Goal: Task Accomplishment & Management: Use online tool/utility

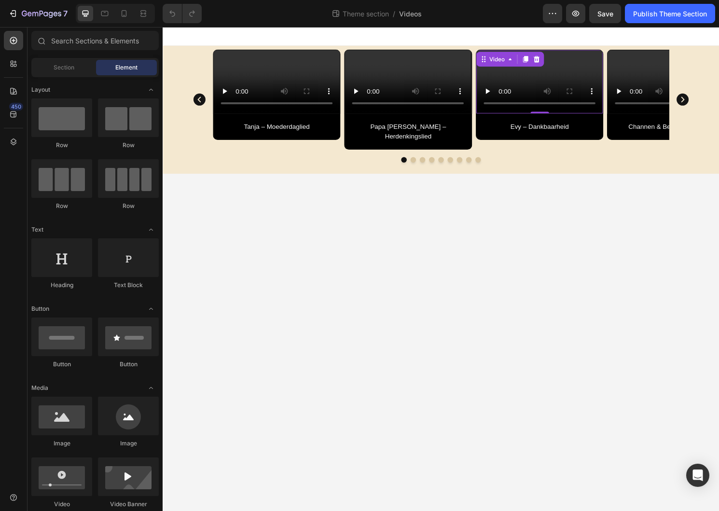
click at [508, 100] on video at bounding box center [555, 84] width 132 height 66
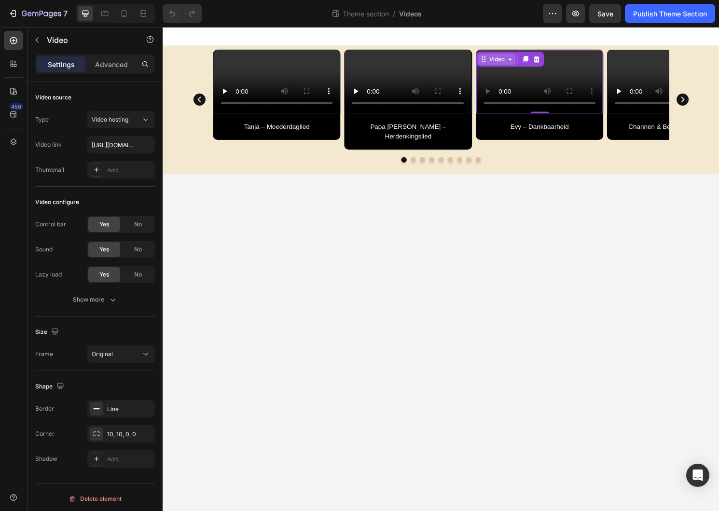
click at [520, 60] on div "Video" at bounding box center [511, 60] width 20 height 9
click at [521, 60] on icon at bounding box center [525, 60] width 8 height 8
click at [485, 155] on div "Video Tanja – Moederdaglied Text Block Row Video Papa [PERSON_NAME] – Herdenkin…" at bounding box center [452, 102] width 475 height 104
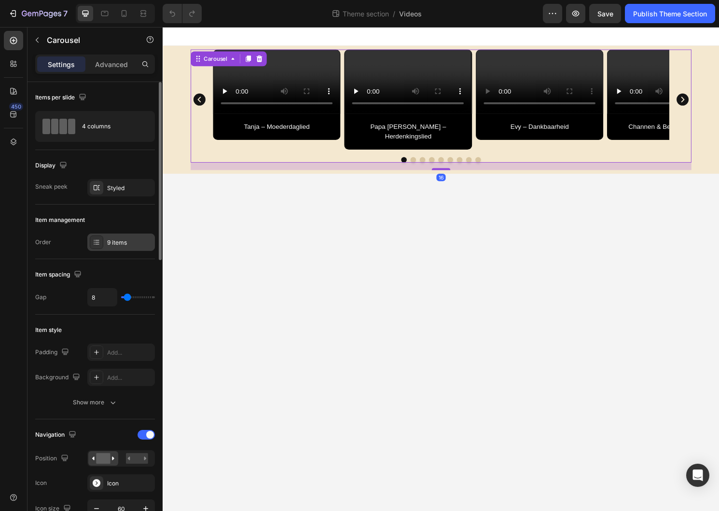
click at [89, 244] on div "9 items" at bounding box center [121, 242] width 68 height 17
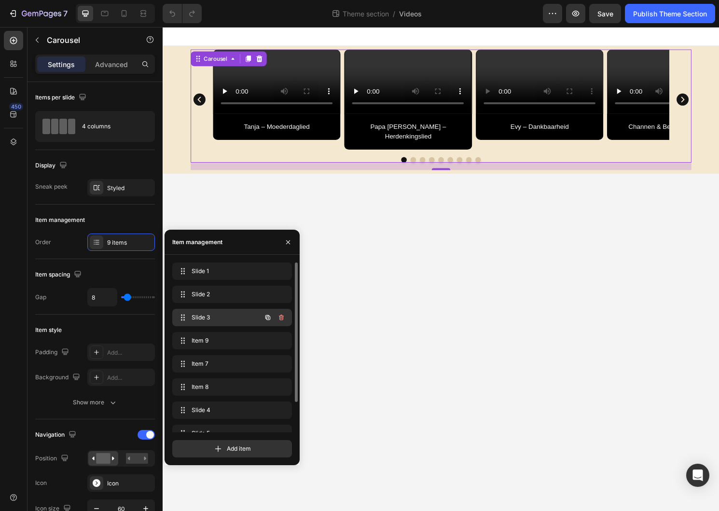
click at [191, 315] on div "Slide 3 Slide 3" at bounding box center [218, 318] width 85 height 14
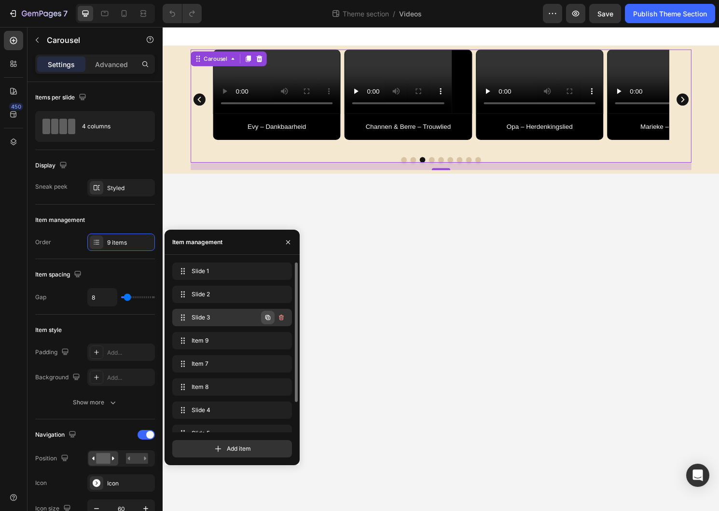
click at [267, 317] on icon "button" at bounding box center [268, 317] width 5 height 5
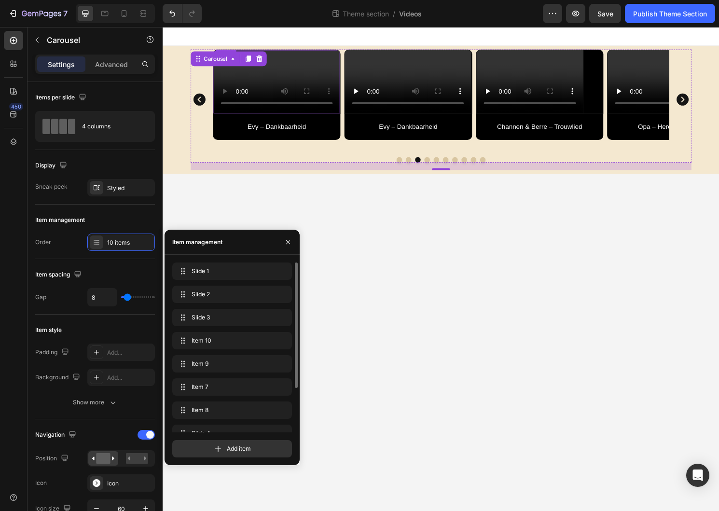
click at [276, 117] on video at bounding box center [281, 84] width 132 height 66
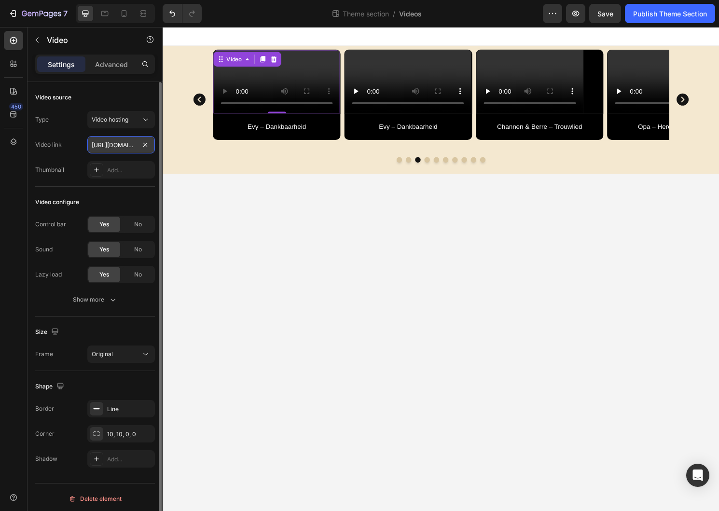
click at [122, 144] on input "[URL][DOMAIN_NAME]" at bounding box center [121, 144] width 68 height 17
type input "[URL][DOMAIN_NAME]"
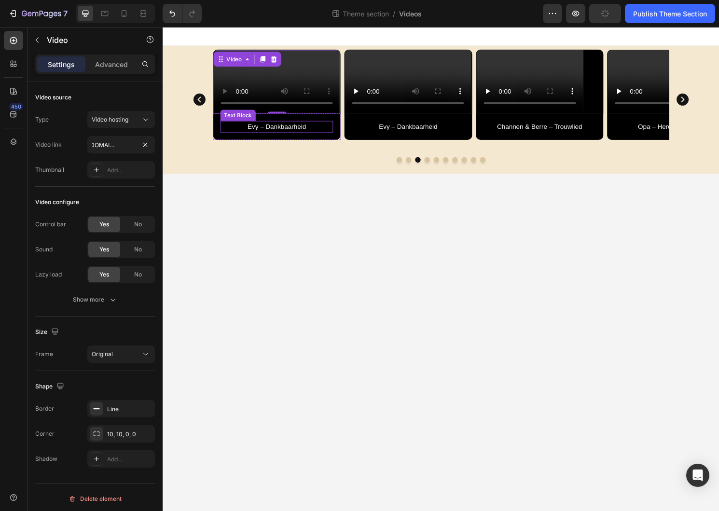
click at [260, 136] on p "Evy – Dankbaarheid" at bounding box center [281, 131] width 115 height 10
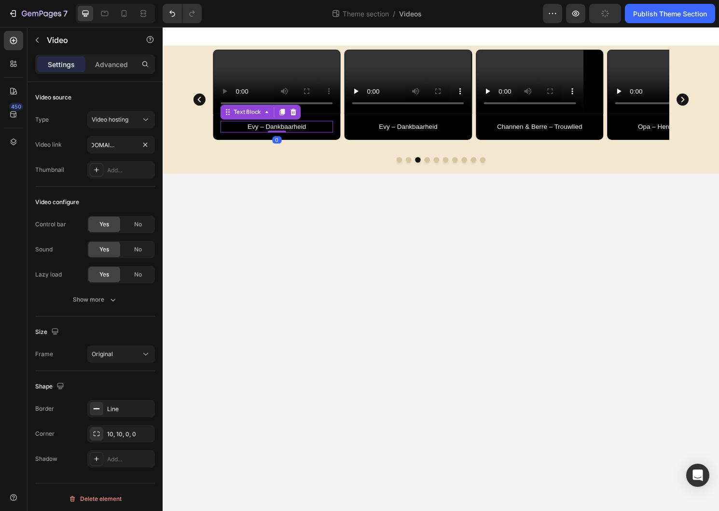
click at [260, 136] on p "Evy – Dankbaarheid" at bounding box center [281, 131] width 115 height 10
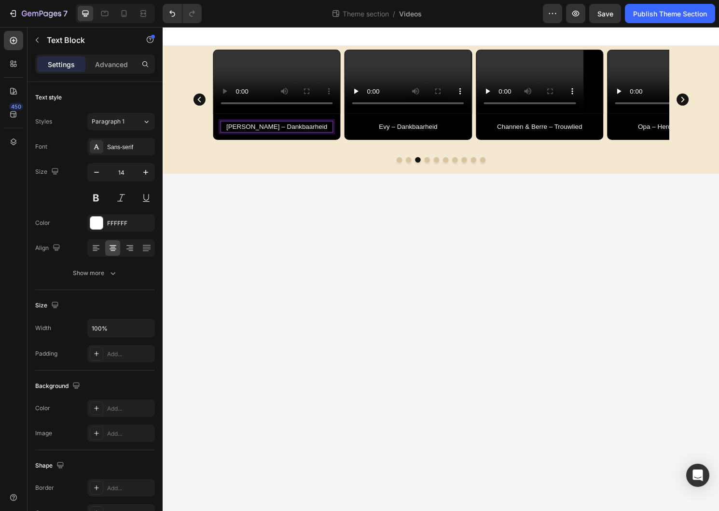
click at [305, 136] on p "[PERSON_NAME] – Dankbaarheid" at bounding box center [281, 131] width 115 height 10
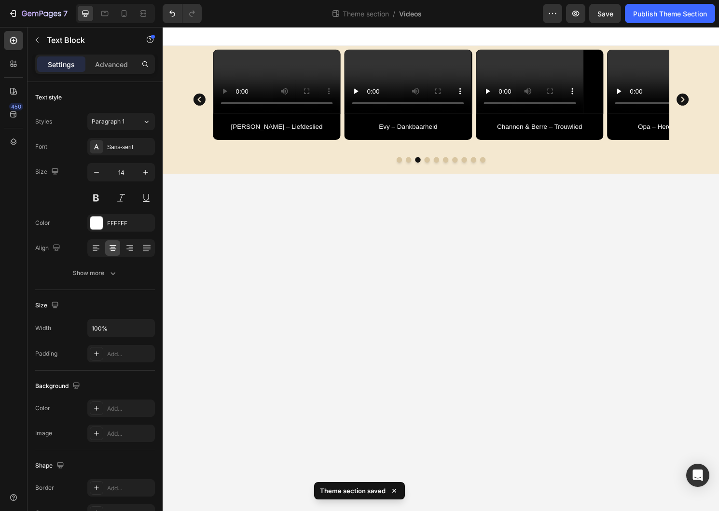
click at [286, 252] on body "Video Tanja – Moederdaglied Text Block Row Video Papa [PERSON_NAME] – Herdenkin…" at bounding box center [452, 279] width 579 height 504
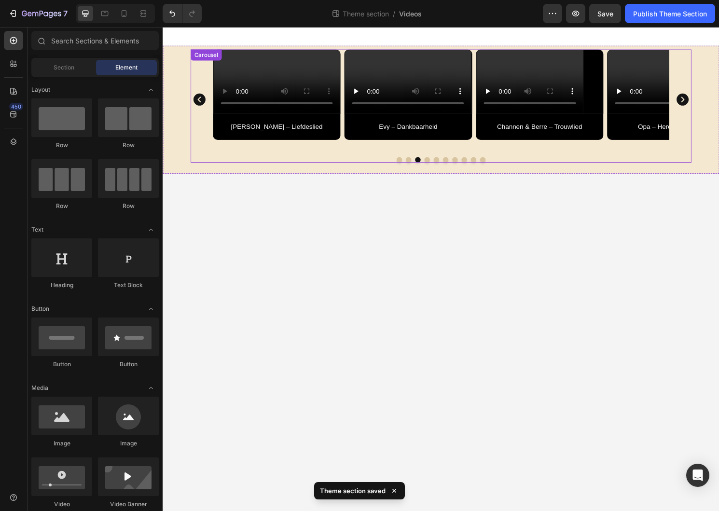
click at [202, 109] on icon "Carousel Back Arrow" at bounding box center [201, 102] width 13 height 13
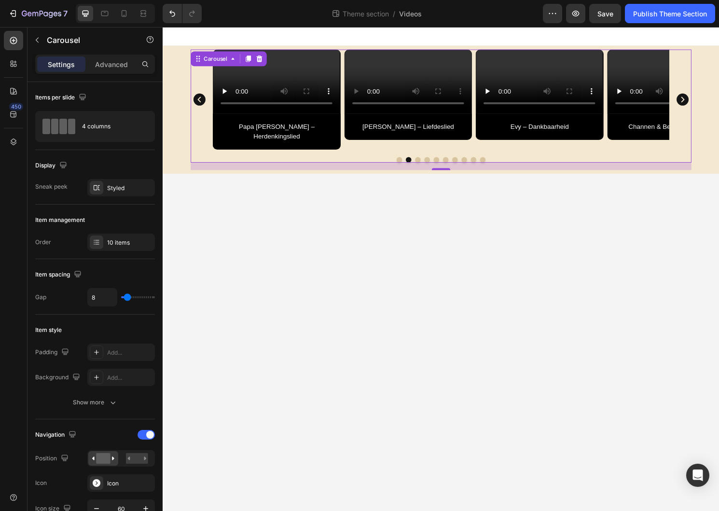
click at [354, 168] on div "Video Tanja – Moederdaglied Text Block Row Video Papa [PERSON_NAME] – Herdenkin…" at bounding box center [452, 109] width 521 height 118
click at [96, 241] on icon at bounding box center [97, 243] width 8 height 8
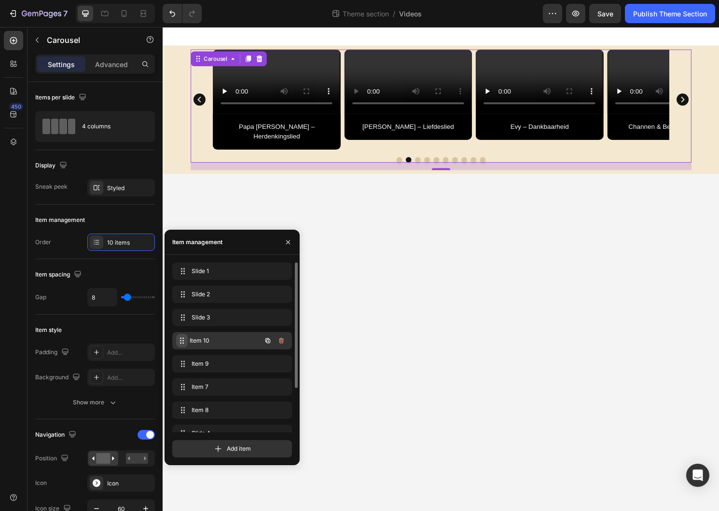
click at [184, 340] on icon at bounding box center [182, 341] width 8 height 8
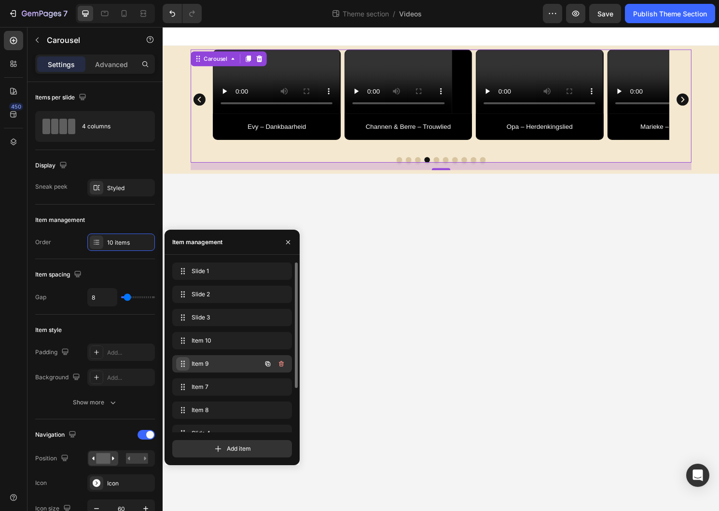
click at [185, 364] on icon at bounding box center [183, 364] width 8 height 8
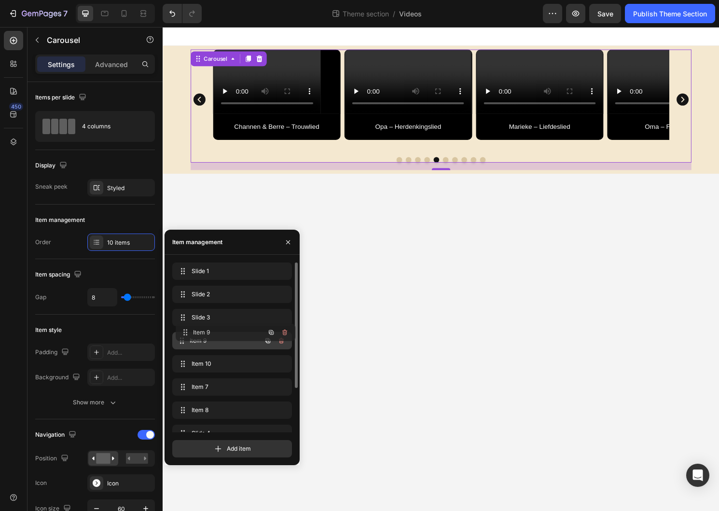
drag, startPoint x: 182, startPoint y: 363, endPoint x: 185, endPoint y: 332, distance: 31.6
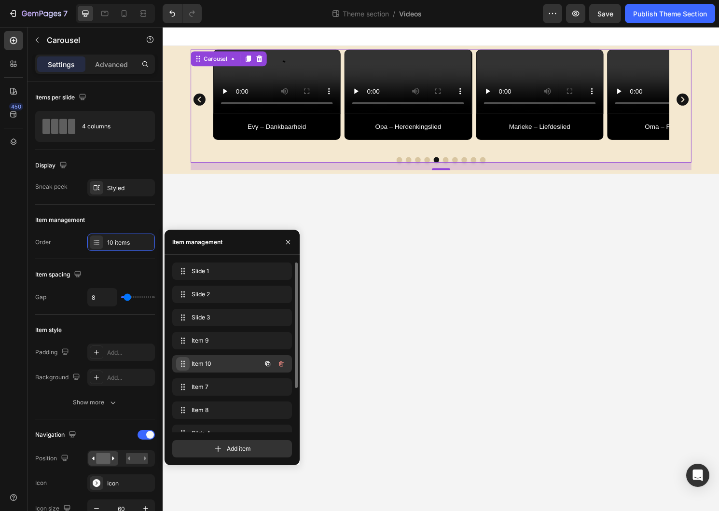
click at [181, 366] on icon at bounding box center [183, 364] width 8 height 8
click at [201, 365] on span "Item 10" at bounding box center [219, 364] width 55 height 9
click at [191, 385] on div "Item 7 Item 7" at bounding box center [218, 387] width 85 height 14
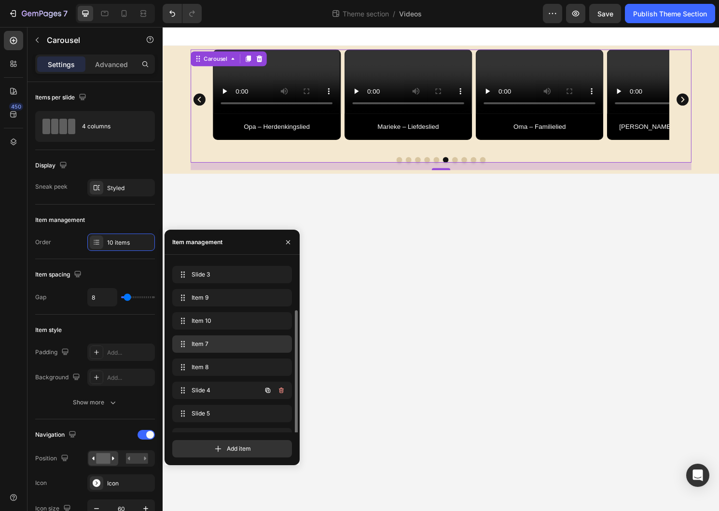
scroll to position [60, 0]
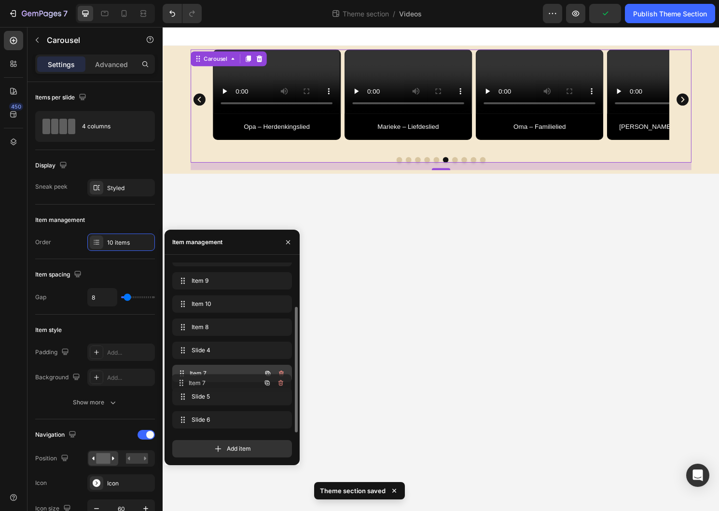
drag, startPoint x: 183, startPoint y: 325, endPoint x: 183, endPoint y: 381, distance: 56.0
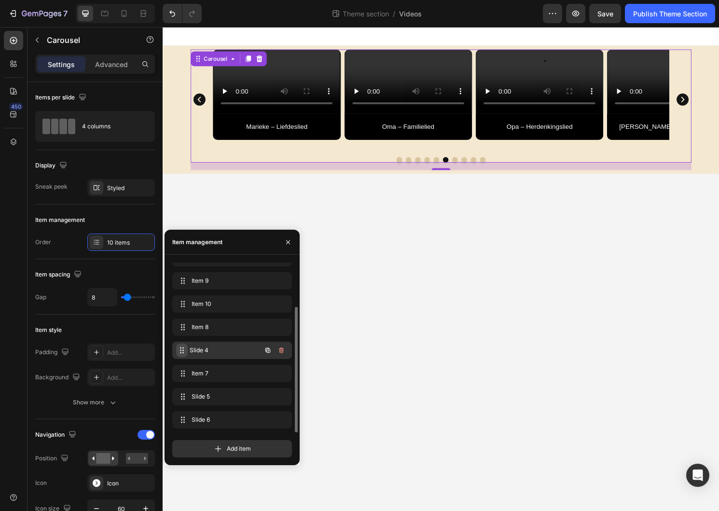
click at [183, 353] on icon at bounding box center [182, 351] width 8 height 8
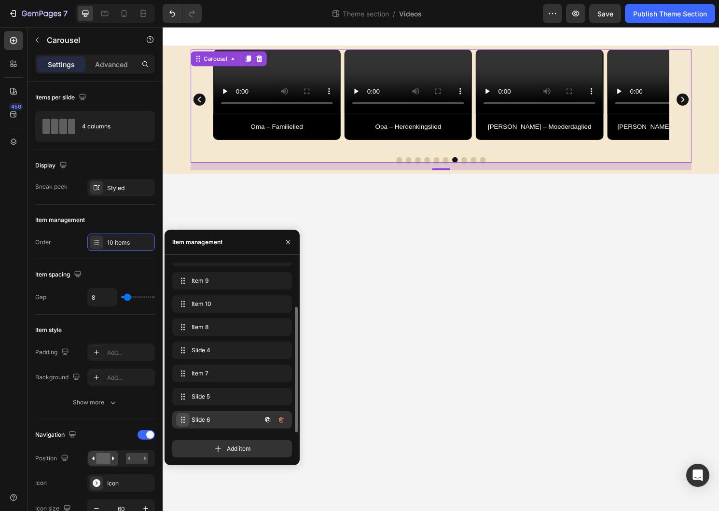
click at [183, 420] on icon at bounding box center [183, 420] width 8 height 8
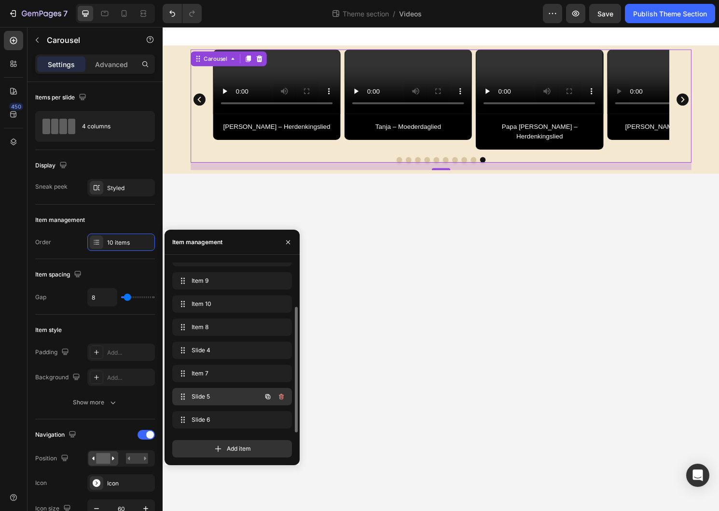
scroll to position [0, 0]
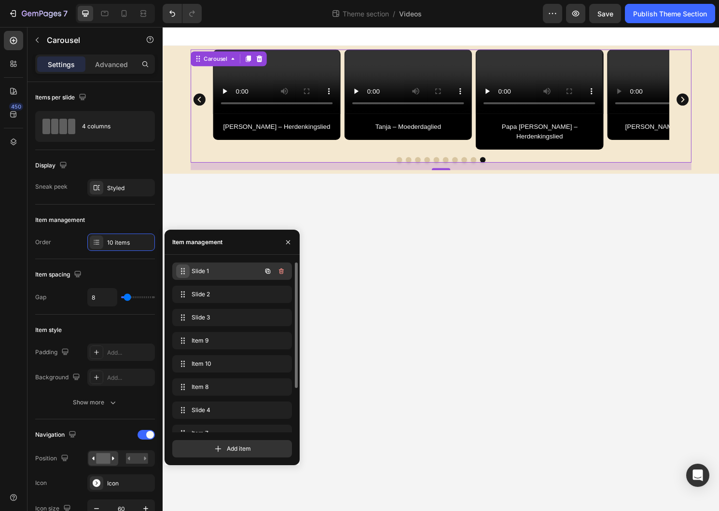
click at [185, 270] on icon at bounding box center [183, 272] width 8 height 8
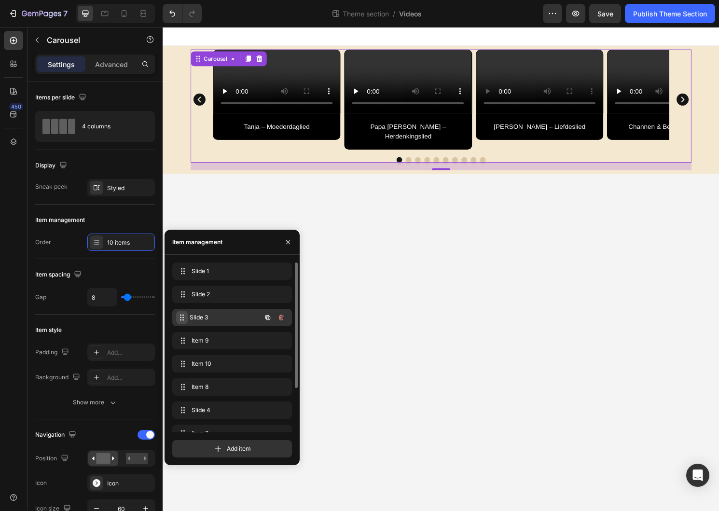
click at [183, 315] on icon at bounding box center [182, 318] width 8 height 8
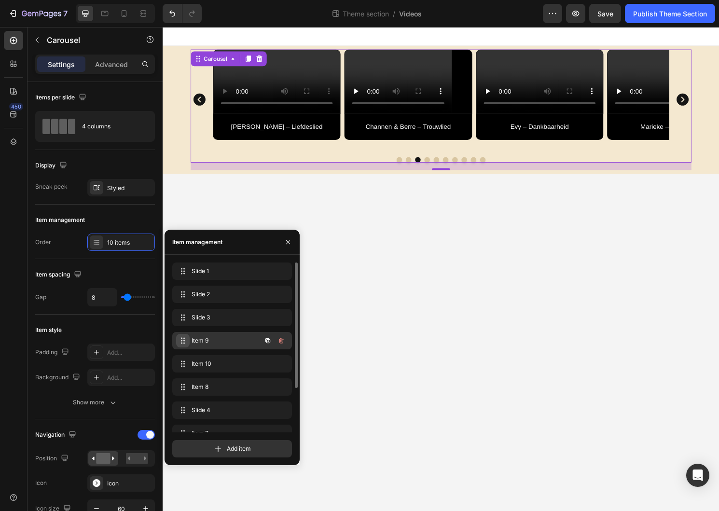
click at [183, 342] on icon at bounding box center [183, 341] width 8 height 8
click at [268, 339] on icon "button" at bounding box center [268, 340] width 5 height 5
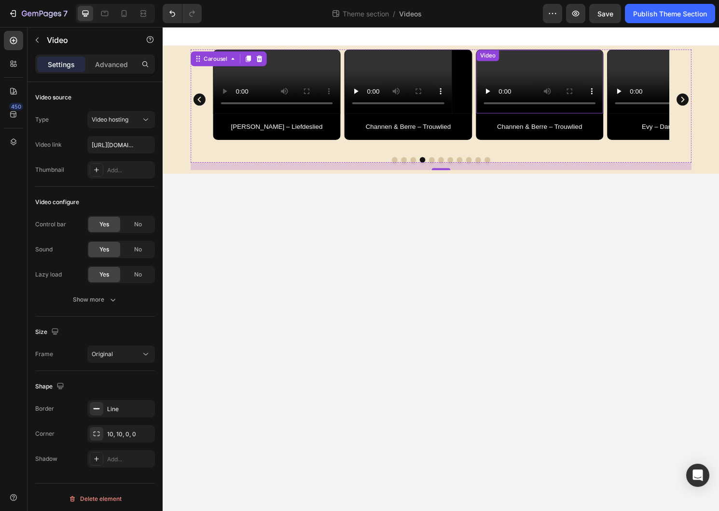
click at [529, 99] on video at bounding box center [555, 84] width 132 height 66
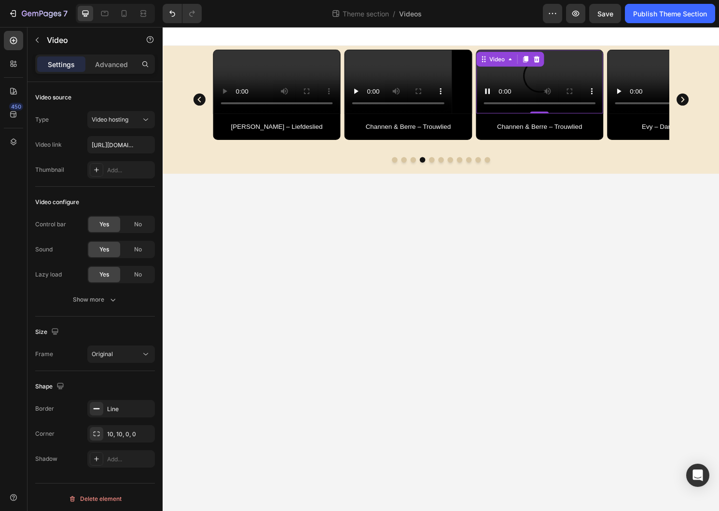
click at [517, 107] on video at bounding box center [555, 84] width 132 height 66
click at [461, 117] on video at bounding box center [418, 84] width 132 height 66
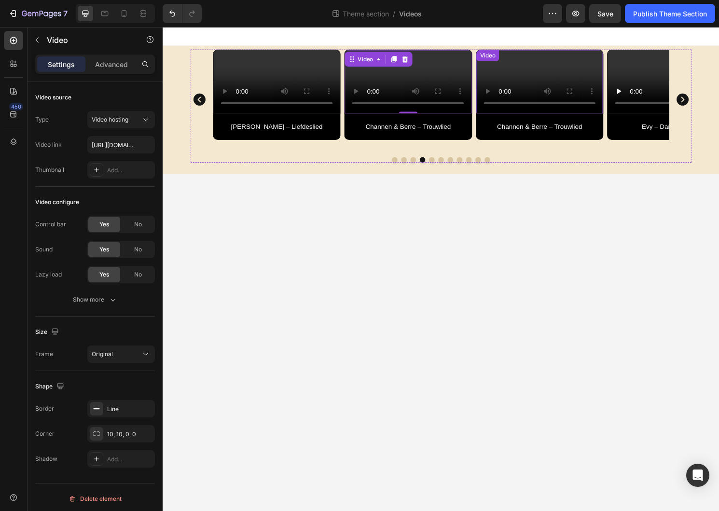
click at [533, 117] on video at bounding box center [555, 84] width 132 height 66
click at [528, 95] on video at bounding box center [555, 84] width 132 height 66
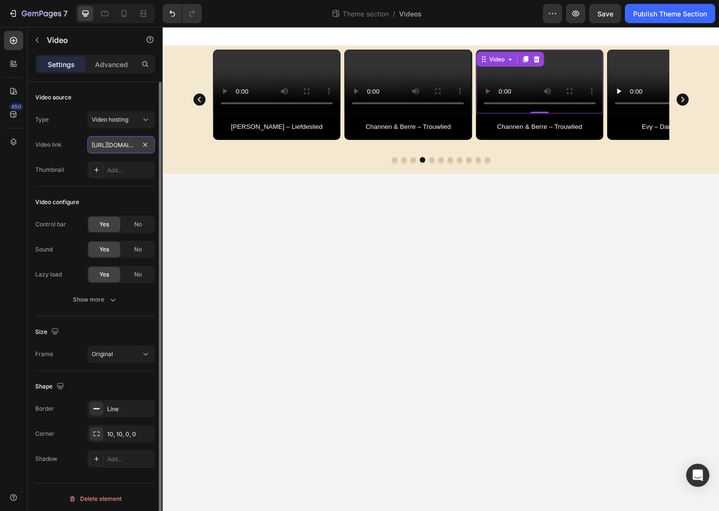
click at [118, 148] on input "[URL][DOMAIN_NAME]" at bounding box center [121, 144] width 68 height 17
type input "[URL][DOMAIN_NAME]"
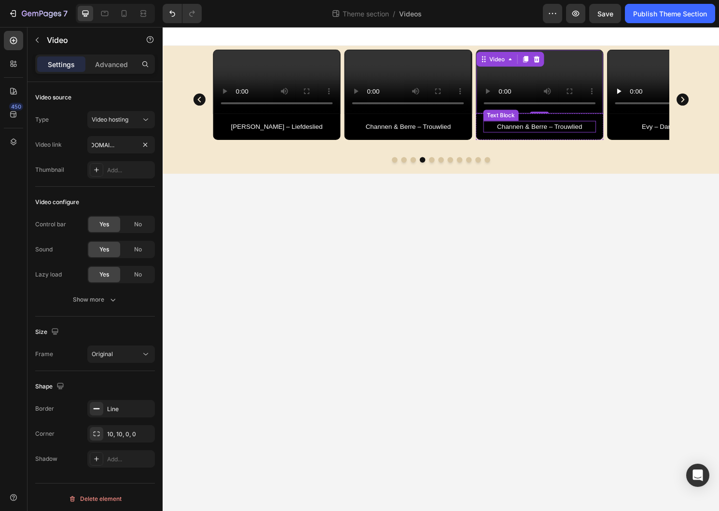
click at [526, 136] on p "Channen & Berre – Trouwlied" at bounding box center [554, 131] width 115 height 10
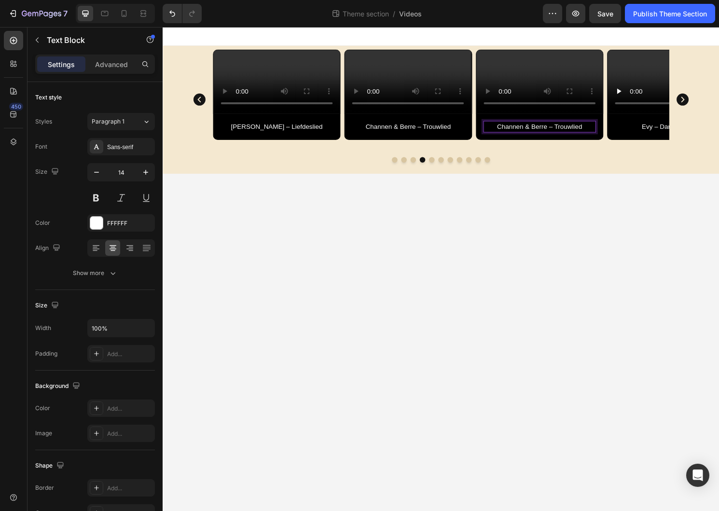
click at [529, 136] on p "Channen & Berre – Trouwlied" at bounding box center [554, 131] width 115 height 10
drag, startPoint x: 563, startPoint y: 198, endPoint x: 512, endPoint y: 198, distance: 50.2
click at [512, 136] on p "Channen & Berre – Trouwlied" at bounding box center [554, 131] width 115 height 10
click at [575, 136] on p "[PERSON_NAME] – Trouwlied" at bounding box center [554, 131] width 115 height 10
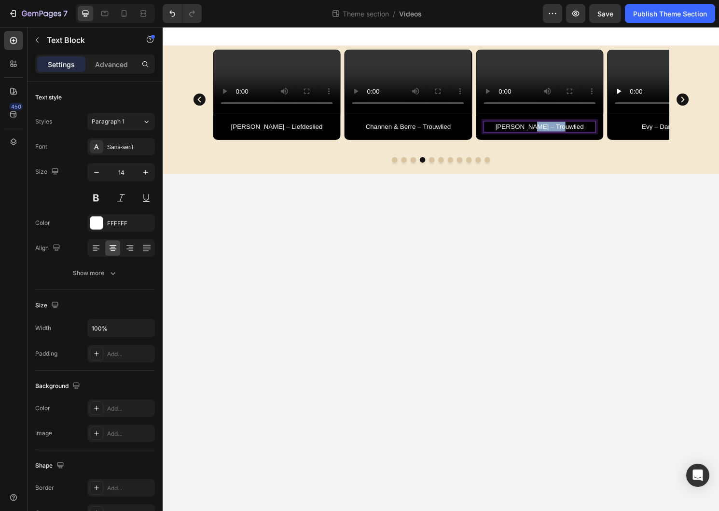
click at [575, 136] on p "[PERSON_NAME] – Trouwlied" at bounding box center [554, 131] width 115 height 10
click at [600, 288] on body "Video Tanja – Moederdaglied Text Block Row Video Papa [PERSON_NAME] – Herdenkin…" at bounding box center [452, 279] width 579 height 504
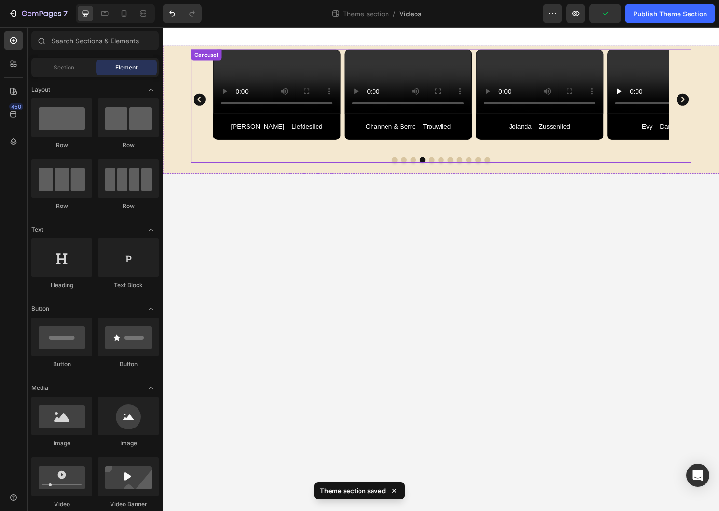
click at [200, 117] on icon "Carousel Back Arrow" at bounding box center [200, 102] width 15 height 29
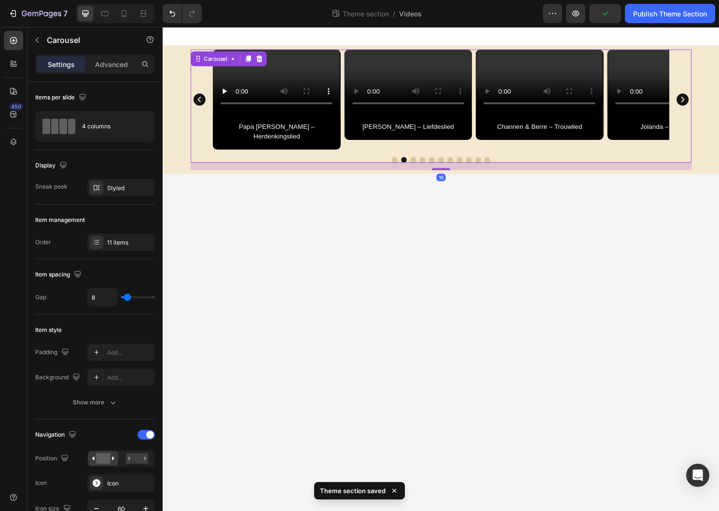
click at [201, 109] on icon "Carousel Back Arrow" at bounding box center [201, 102] width 13 height 13
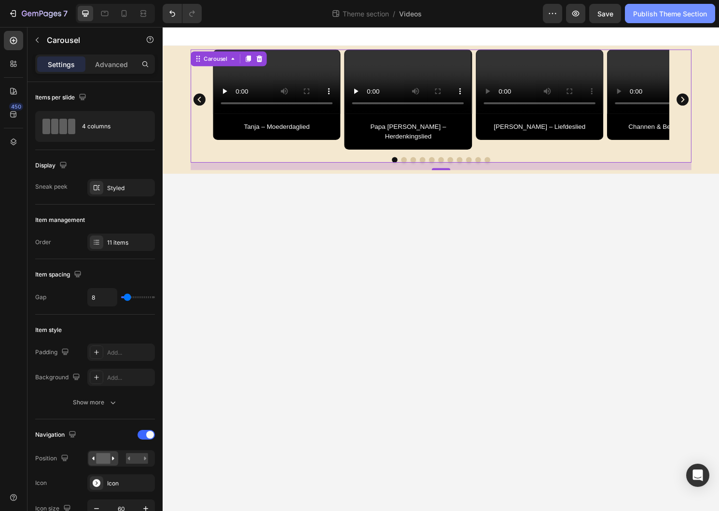
click at [669, 13] on div "Publish Theme Section" at bounding box center [671, 14] width 74 height 10
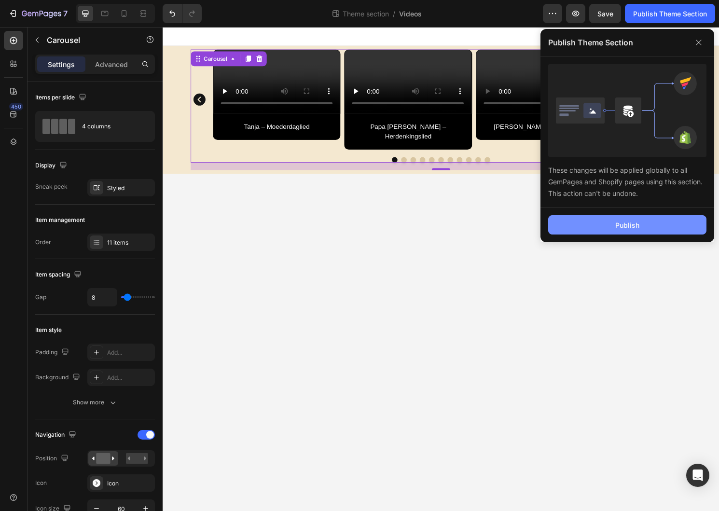
click at [617, 227] on div "Publish" at bounding box center [628, 225] width 24 height 10
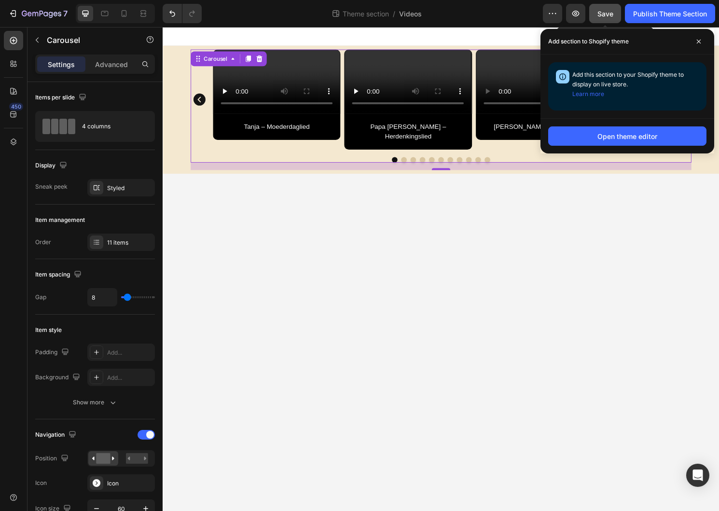
click at [603, 12] on span "Save" at bounding box center [606, 14] width 16 height 8
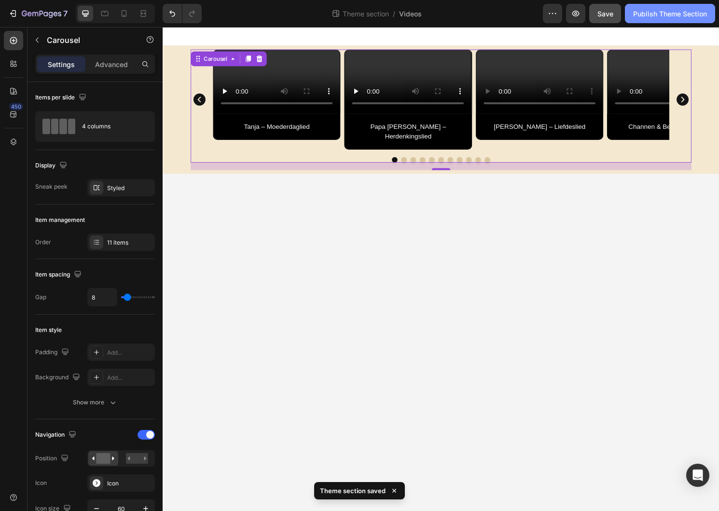
click at [664, 15] on div "Publish Theme Section" at bounding box center [671, 14] width 74 height 10
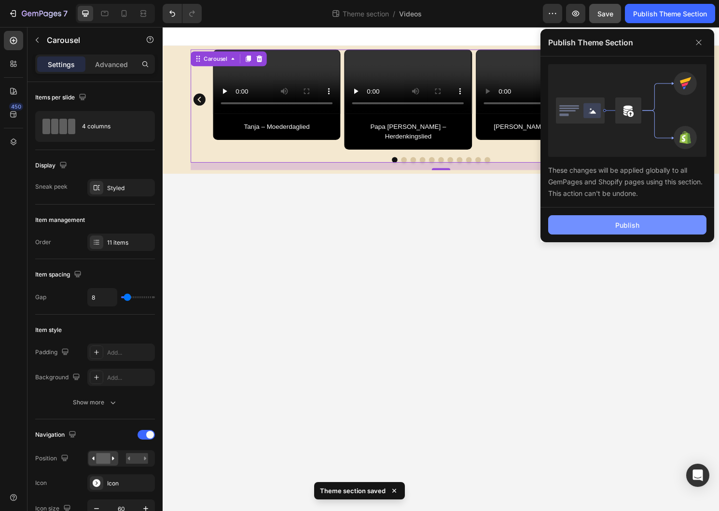
click at [612, 226] on button "Publish" at bounding box center [628, 224] width 158 height 19
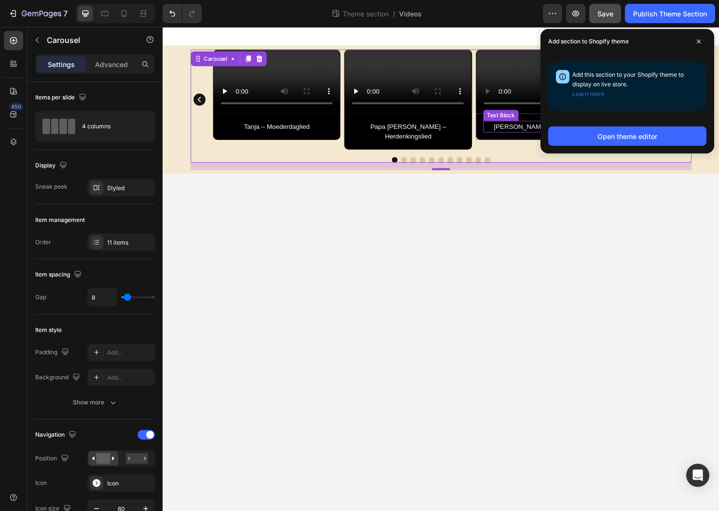
click at [561, 136] on p "[PERSON_NAME] – Liefdeslied" at bounding box center [554, 131] width 115 height 10
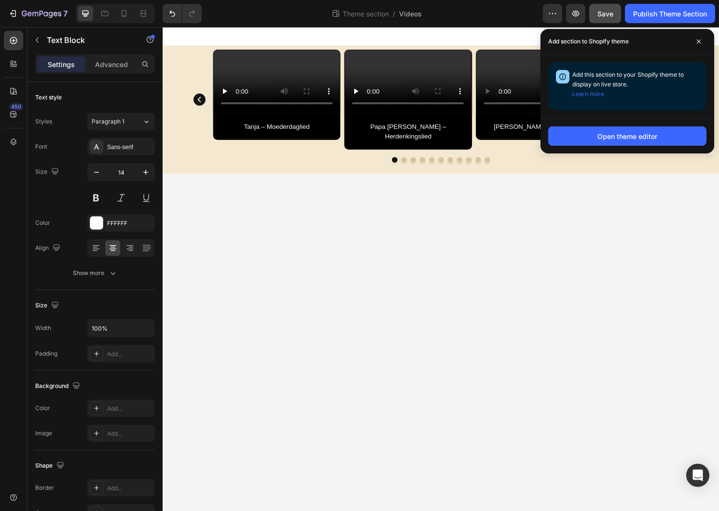
click at [585, 257] on body "Video Tanja – Moederdaglied Text Block Row Video Papa [PERSON_NAME] – Herdenkin…" at bounding box center [452, 279] width 579 height 504
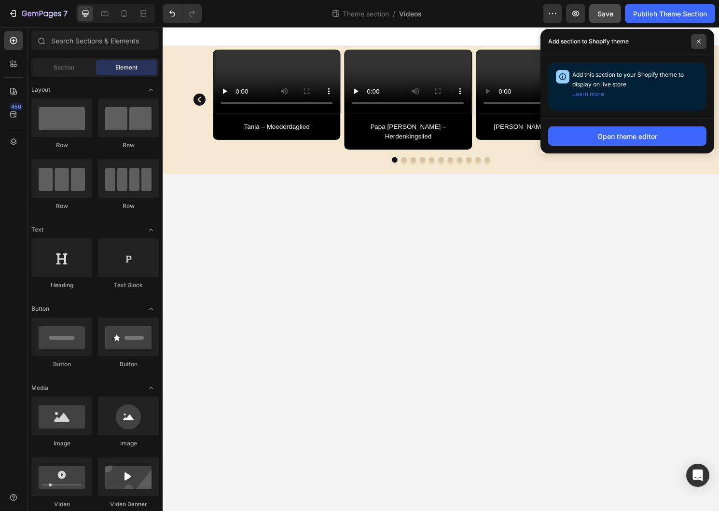
click at [700, 44] on span at bounding box center [698, 41] width 15 height 15
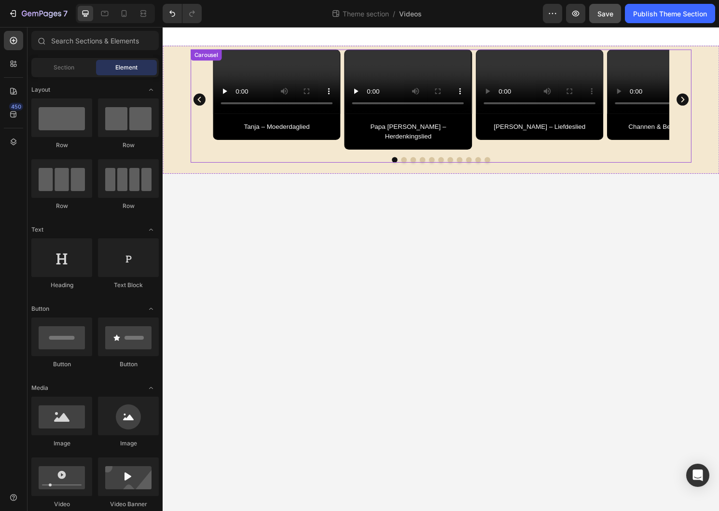
click at [704, 117] on icon "Carousel Next Arrow" at bounding box center [703, 102] width 15 height 29
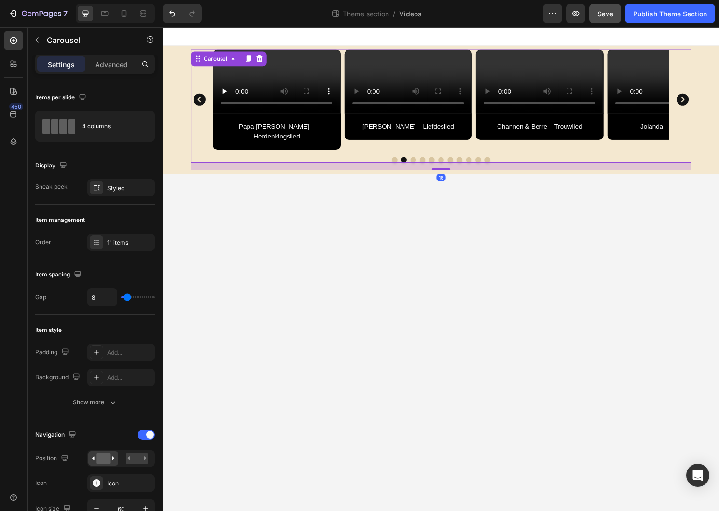
click at [704, 117] on icon "Carousel Next Arrow" at bounding box center [703, 102] width 15 height 29
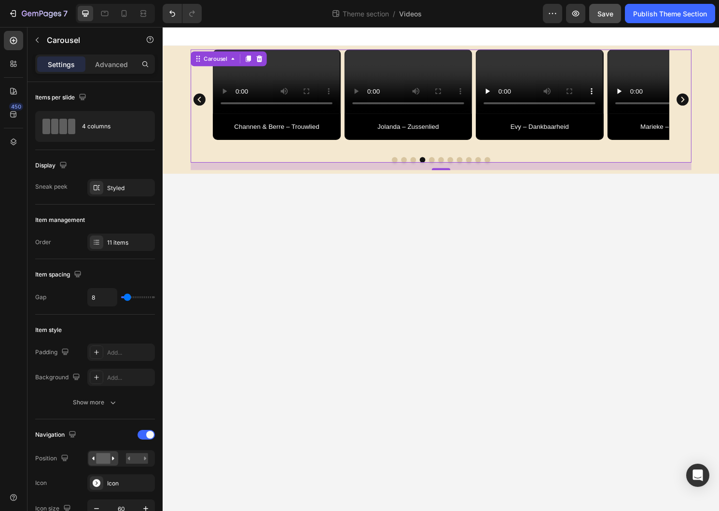
click at [704, 117] on icon "Carousel Next Arrow" at bounding box center [703, 102] width 15 height 29
